Goal: Transaction & Acquisition: Purchase product/service

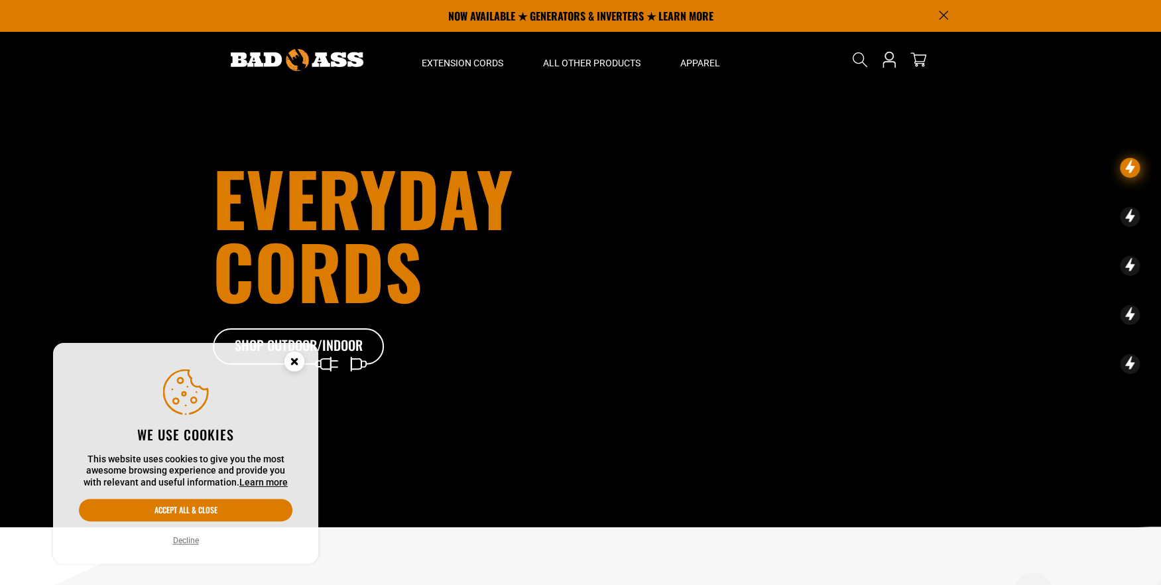
click at [296, 360] on icon "Cookie Consent" at bounding box center [294, 361] width 5 height 5
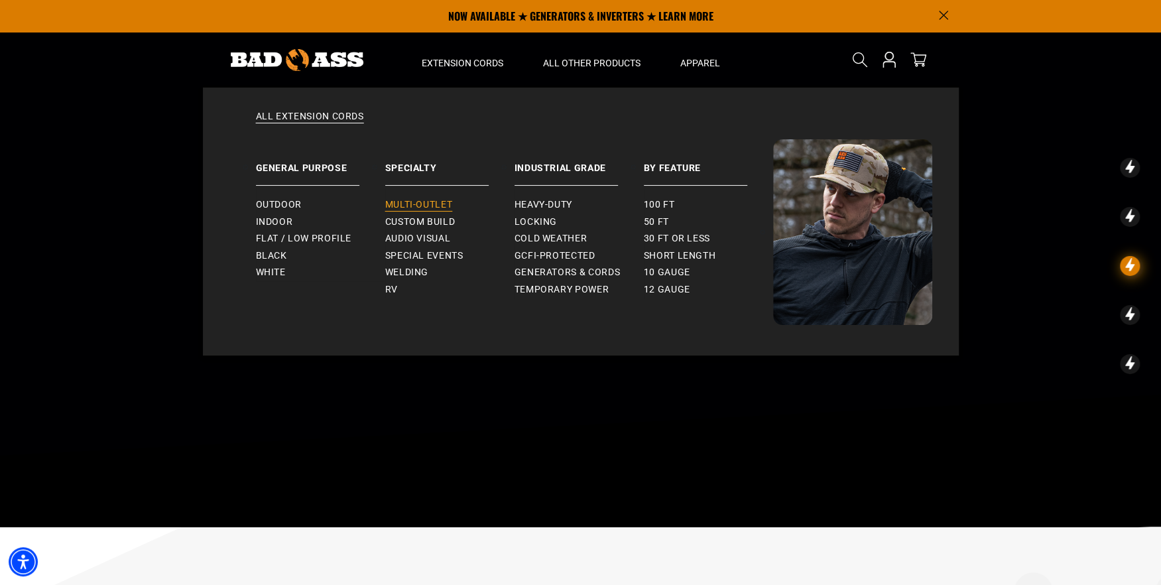
click at [446, 203] on span "Multi-Outlet" at bounding box center [419, 205] width 68 height 12
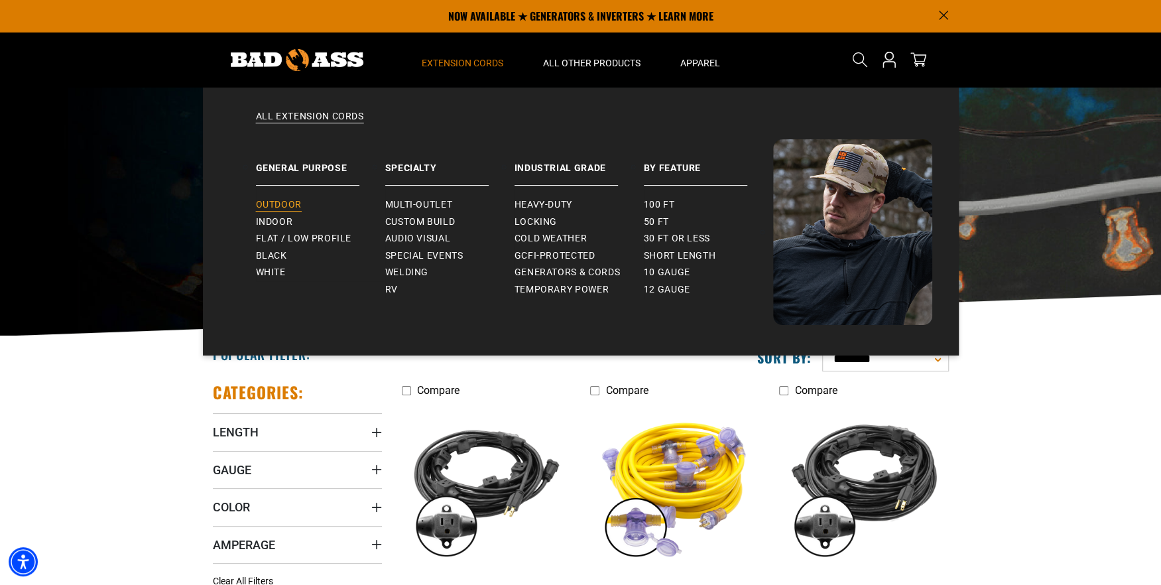
click at [281, 209] on span "Outdoor" at bounding box center [279, 205] width 46 height 12
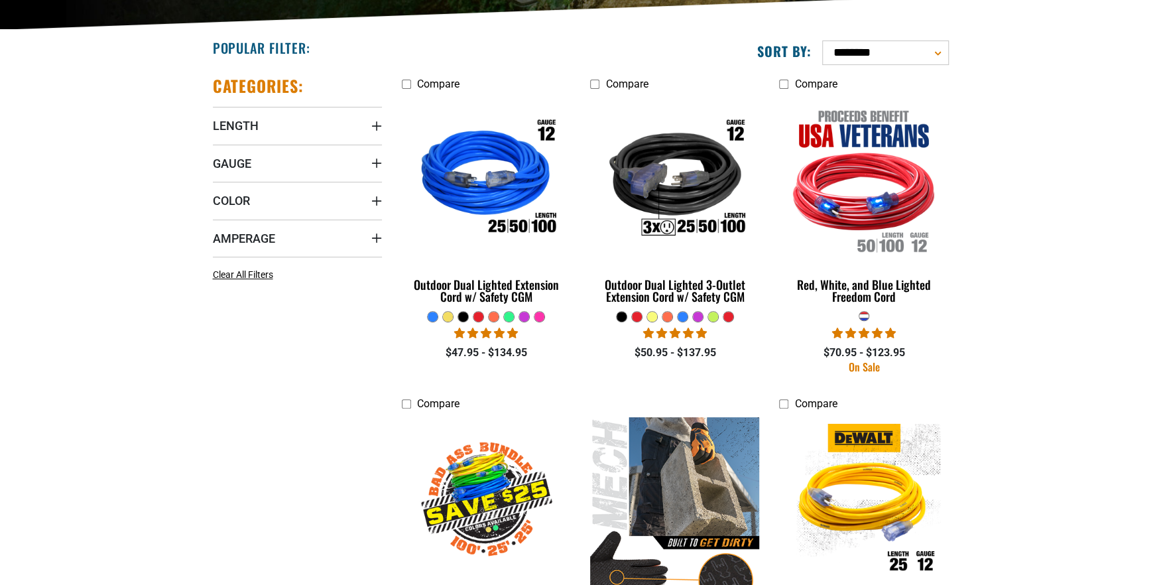
scroll to position [331, 0]
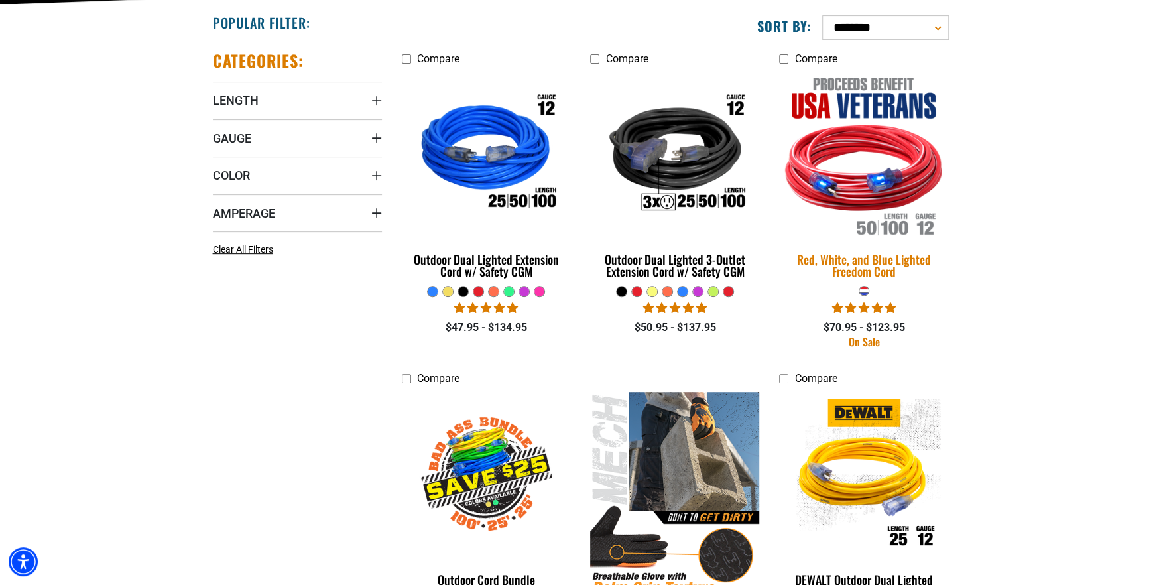
click at [890, 261] on div "Red, White, and Blue Lighted Freedom Cord" at bounding box center [863, 265] width 169 height 24
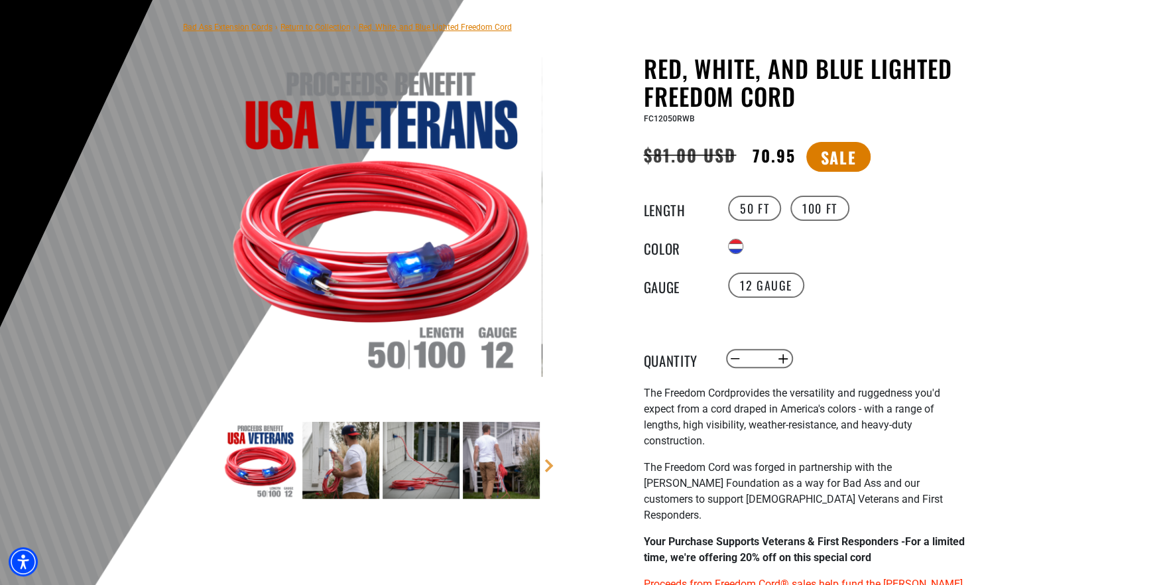
scroll to position [265, 0]
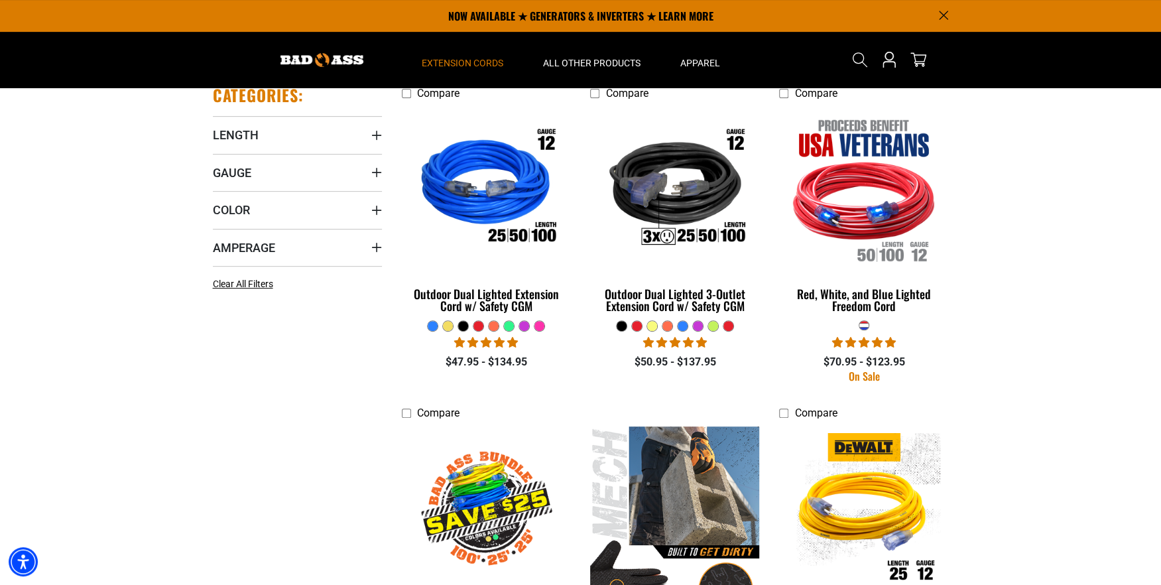
scroll to position [199, 0]
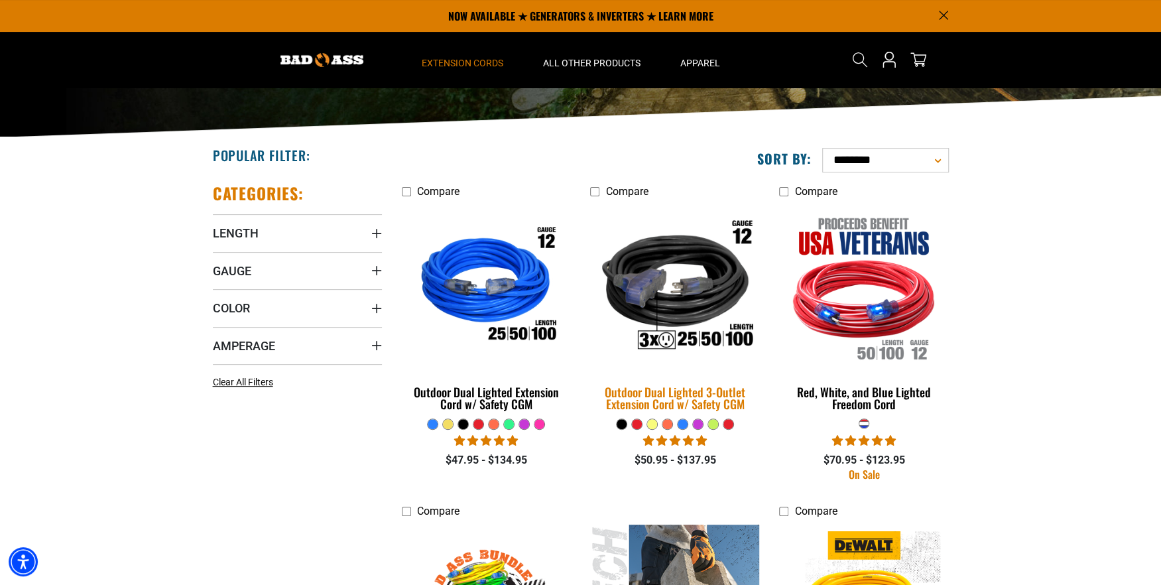
click at [701, 388] on div "Outdoor Dual Lighted 3-Outlet Extension Cord w/ Safety CGM" at bounding box center [674, 398] width 169 height 24
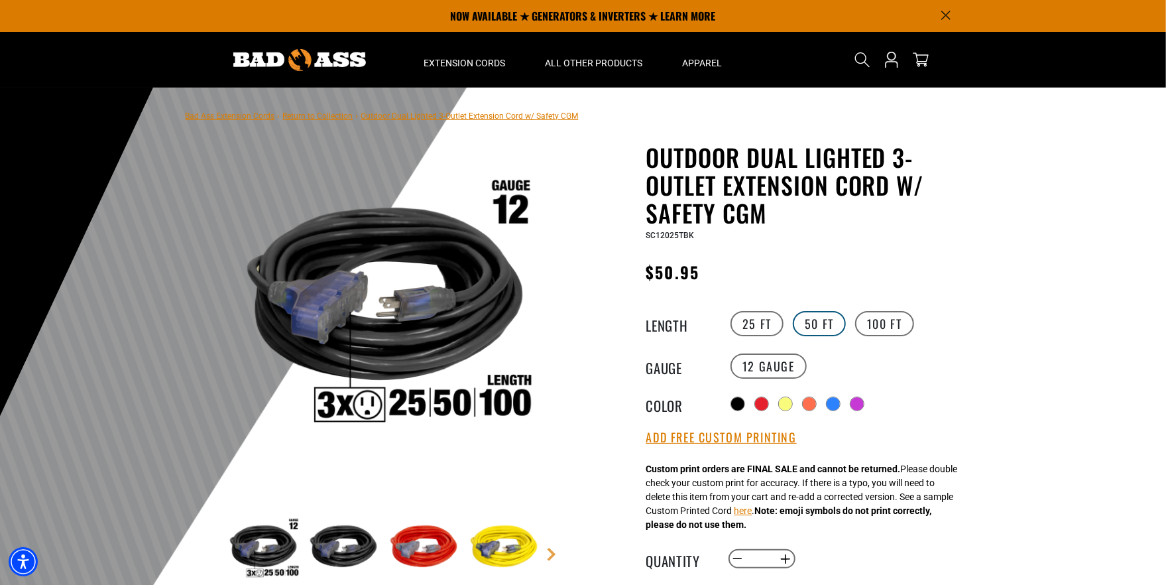
click at [831, 316] on label "50 FT" at bounding box center [819, 323] width 53 height 25
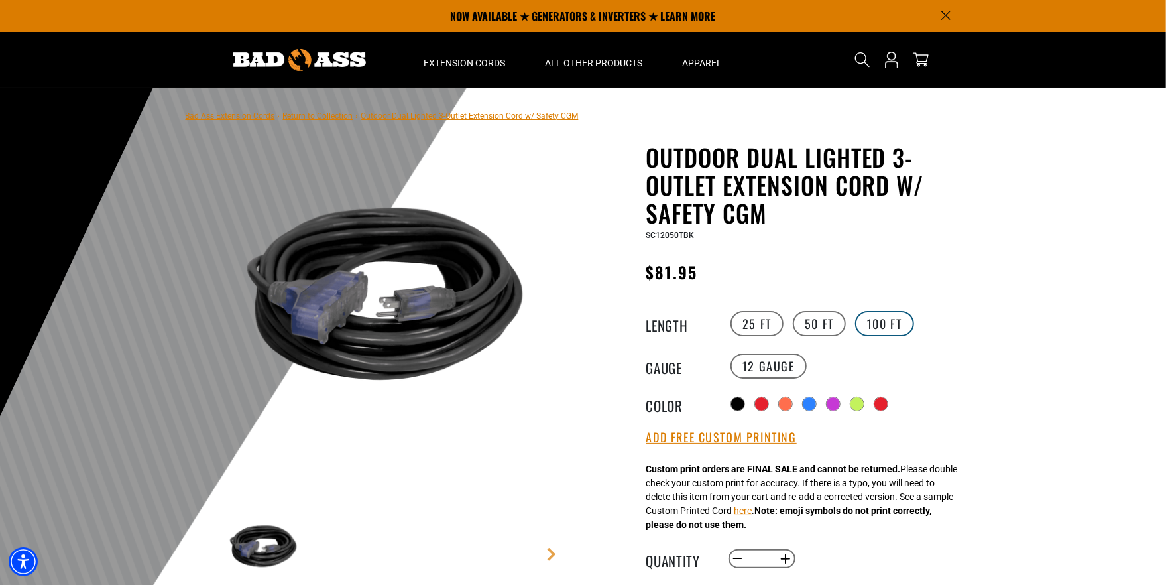
click at [892, 315] on label "100 FT" at bounding box center [884, 323] width 59 height 25
